Goal: Information Seeking & Learning: Learn about a topic

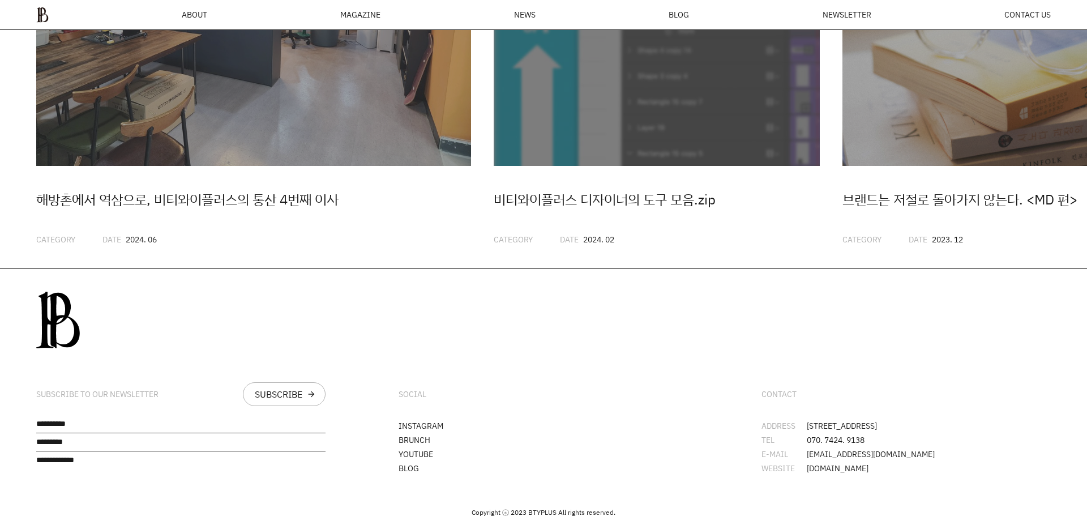
scroll to position [3328, 0]
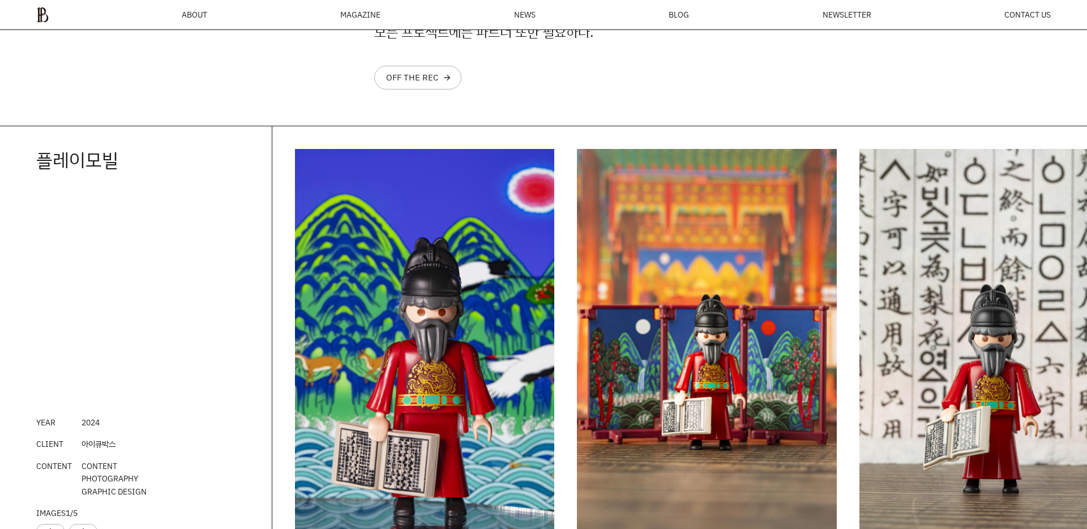
scroll to position [1569, 0]
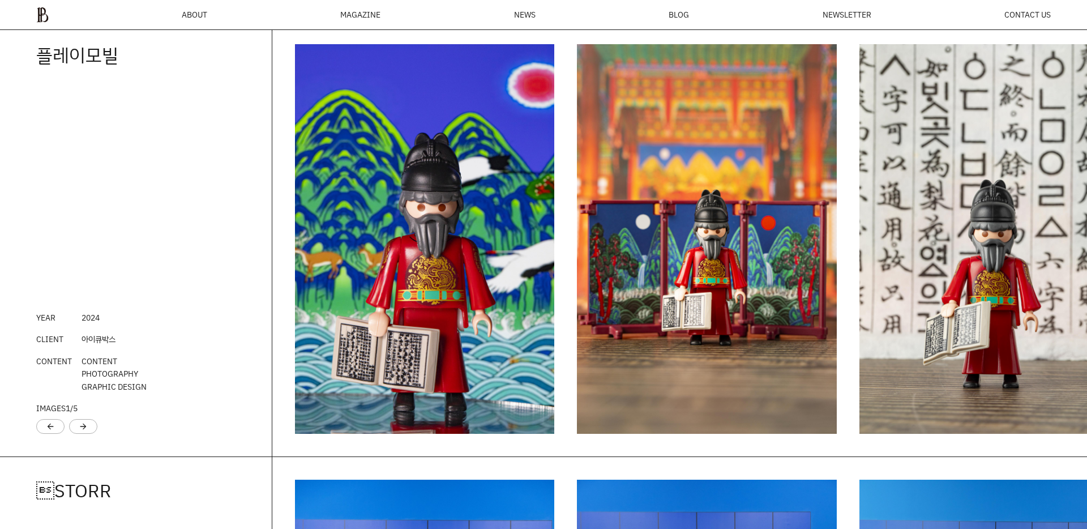
click at [452, 237] on img "1 / 6" at bounding box center [425, 238] width 260 height 389
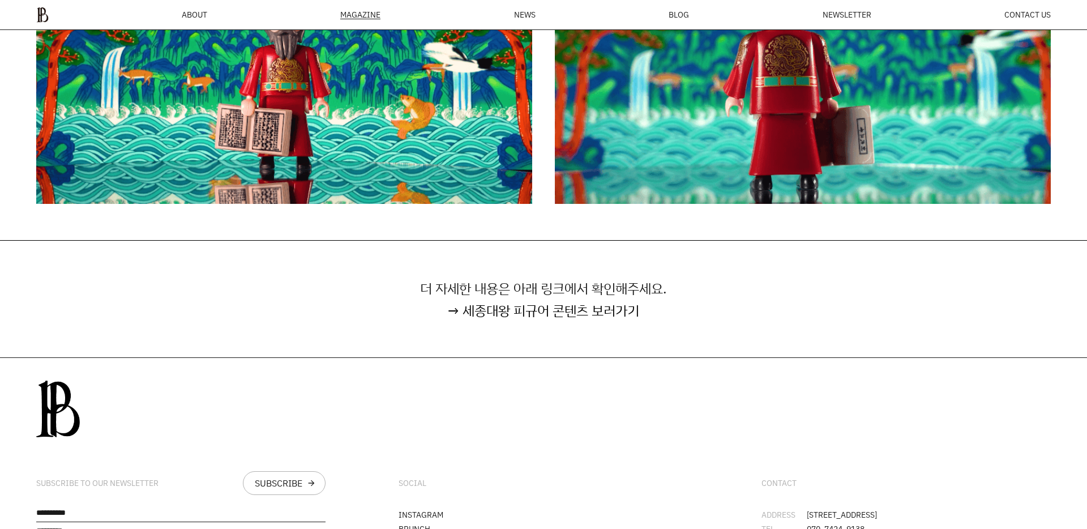
scroll to position [7375, 0]
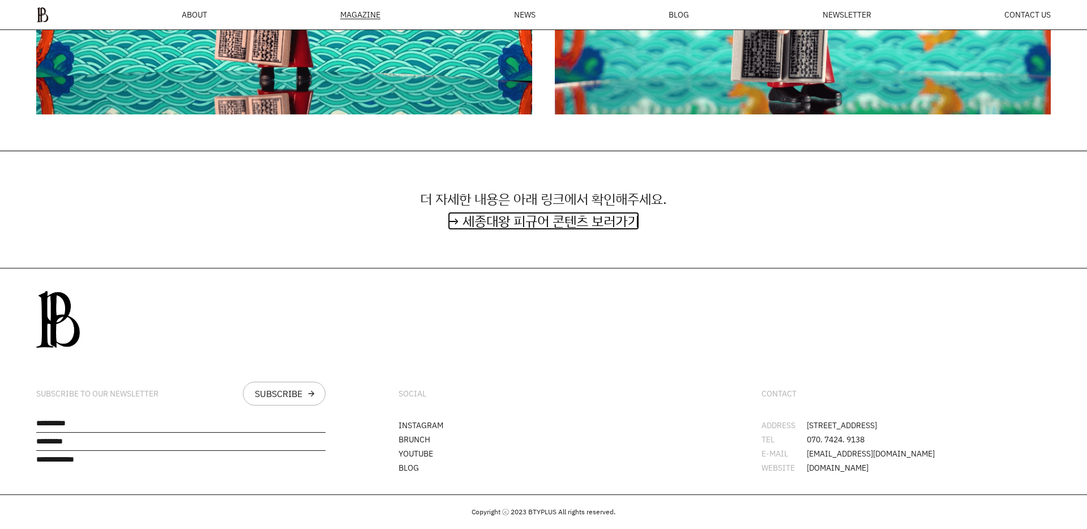
click at [482, 213] on link "→ 세종대왕 피규어 콘텐츠 보러가기" at bounding box center [543, 221] width 191 height 18
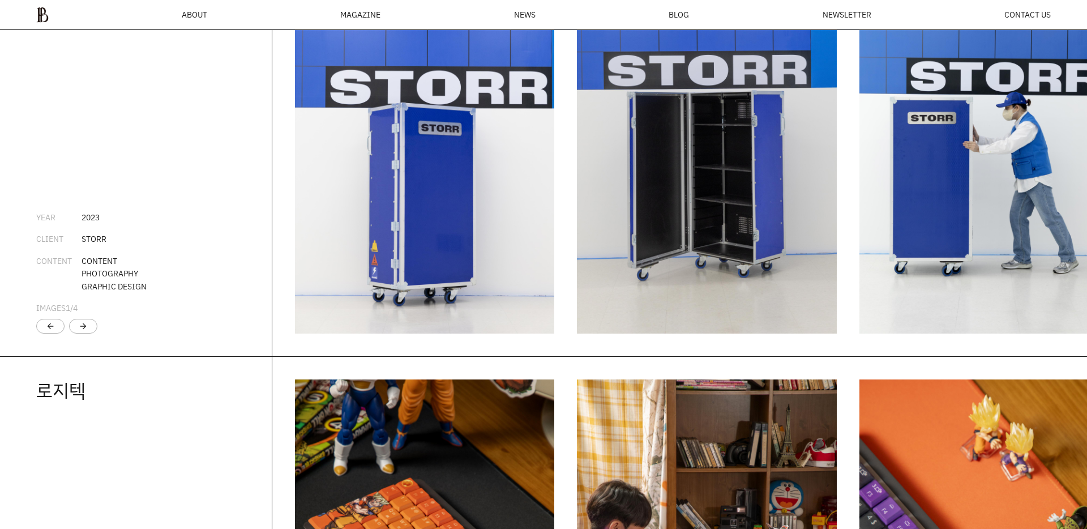
click at [434, 241] on img "1 / 5" at bounding box center [425, 138] width 260 height 389
click at [670, 237] on img "2 / 5" at bounding box center [707, 138] width 260 height 389
click at [970, 242] on img "3 / 5" at bounding box center [989, 138] width 260 height 389
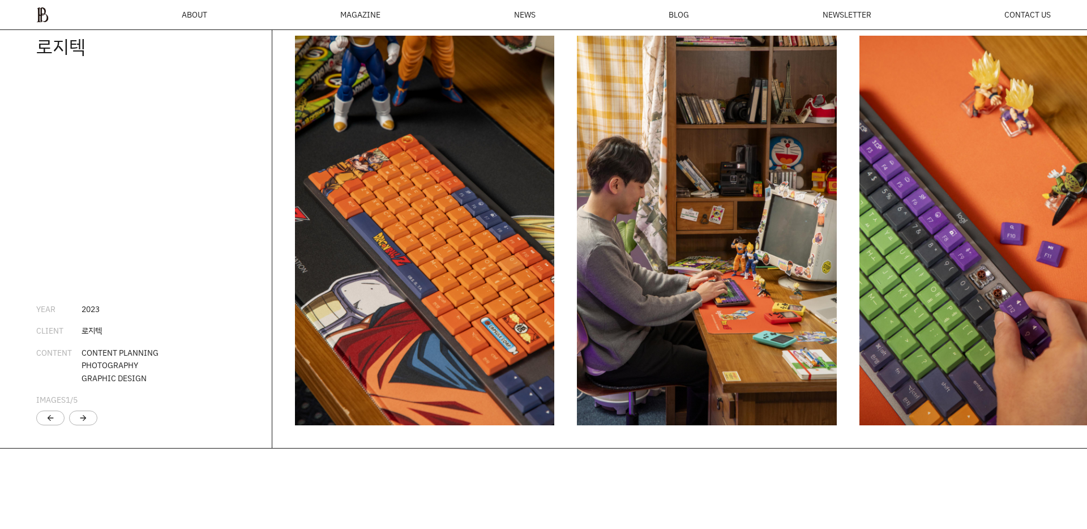
scroll to position [2489, 0]
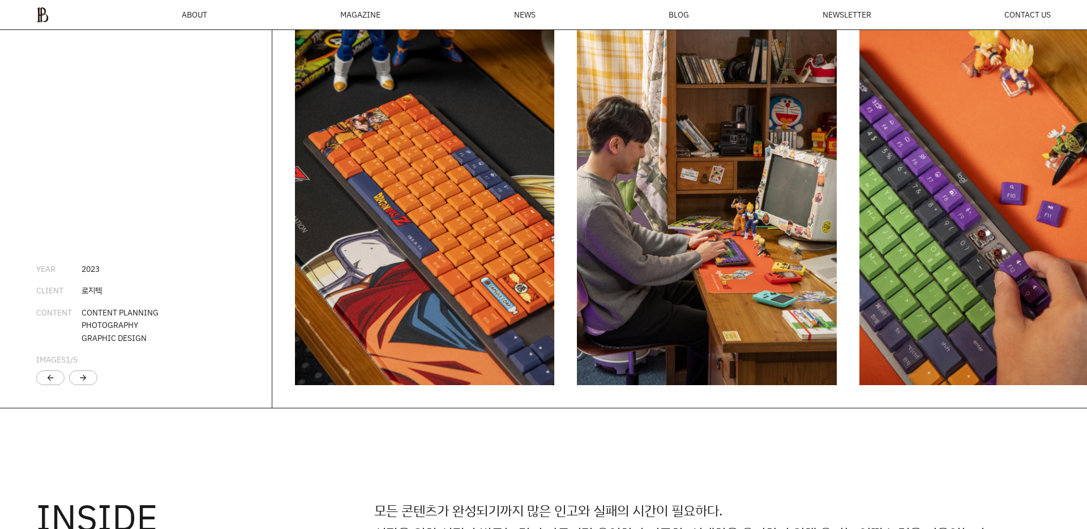
click at [526, 302] on img "1 / 6" at bounding box center [425, 189] width 260 height 389
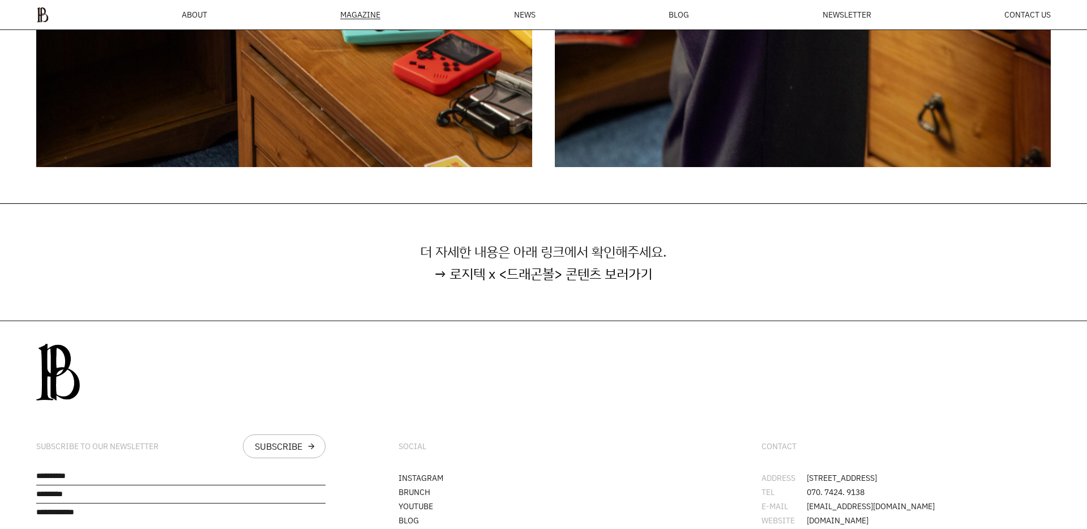
scroll to position [5484, 0]
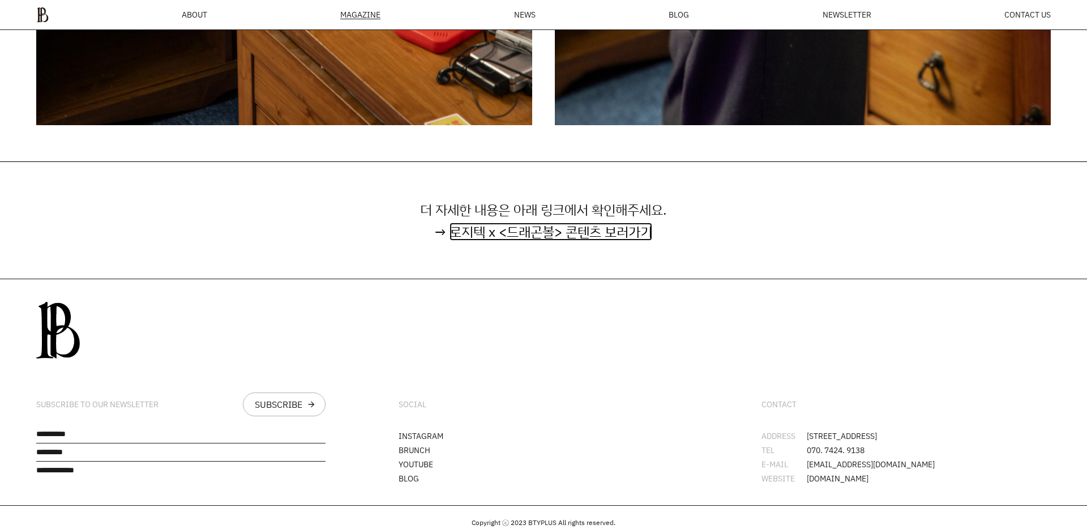
click at [495, 222] on link "로지텍 x <드래곤볼> 콘텐츠 보러가기" at bounding box center [550, 231] width 203 height 18
